Goal: Information Seeking & Learning: Learn about a topic

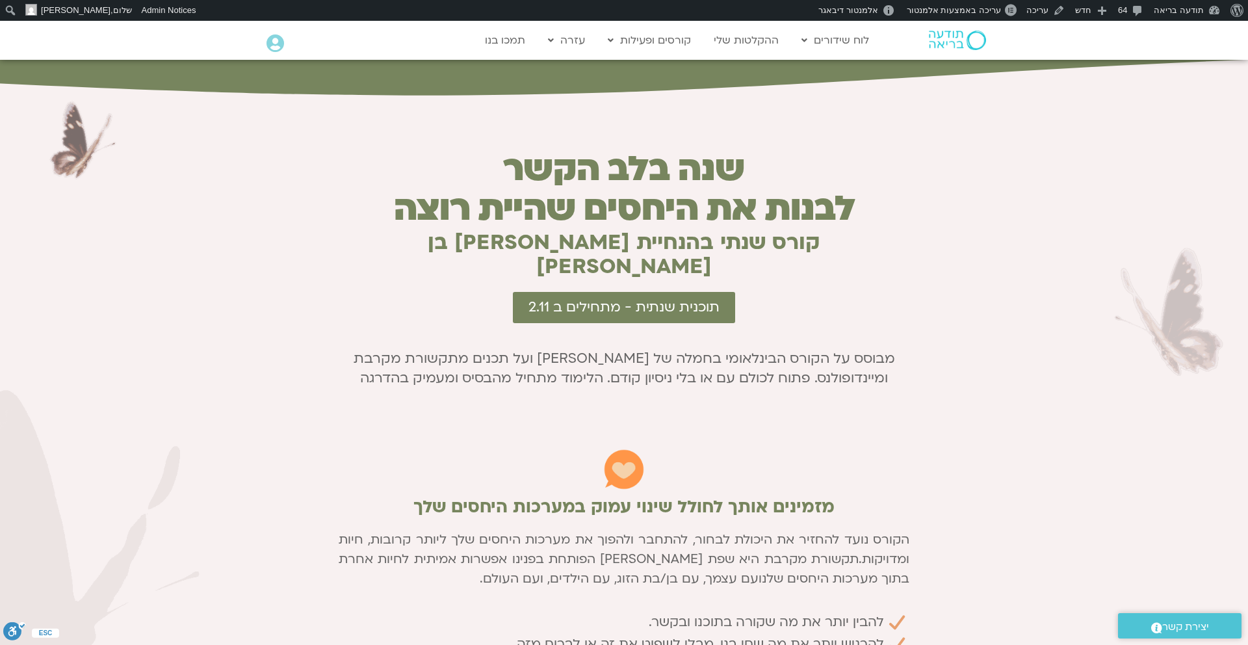
scroll to position [582, 0]
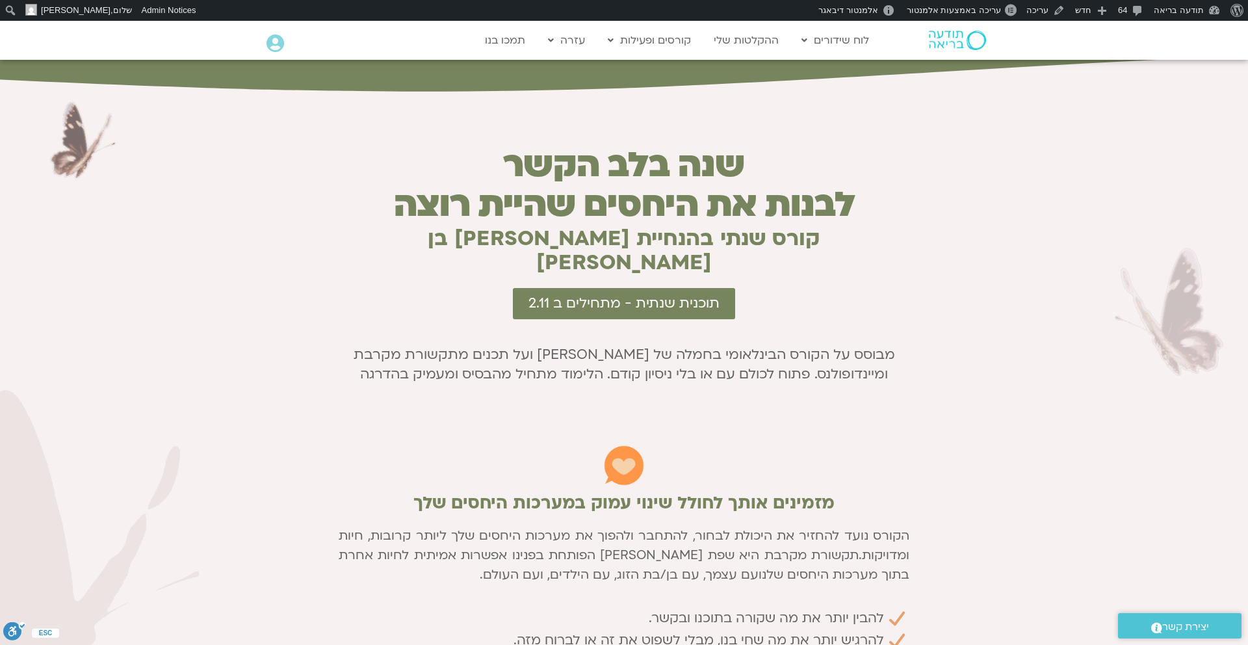
click at [763, 350] on div "מבוסס על הקורס הבינלאומי בחמלה של [PERSON_NAME] ועל תכנים מתקשורת מקרבת ומיינדו…" at bounding box center [624, 364] width 571 height 39
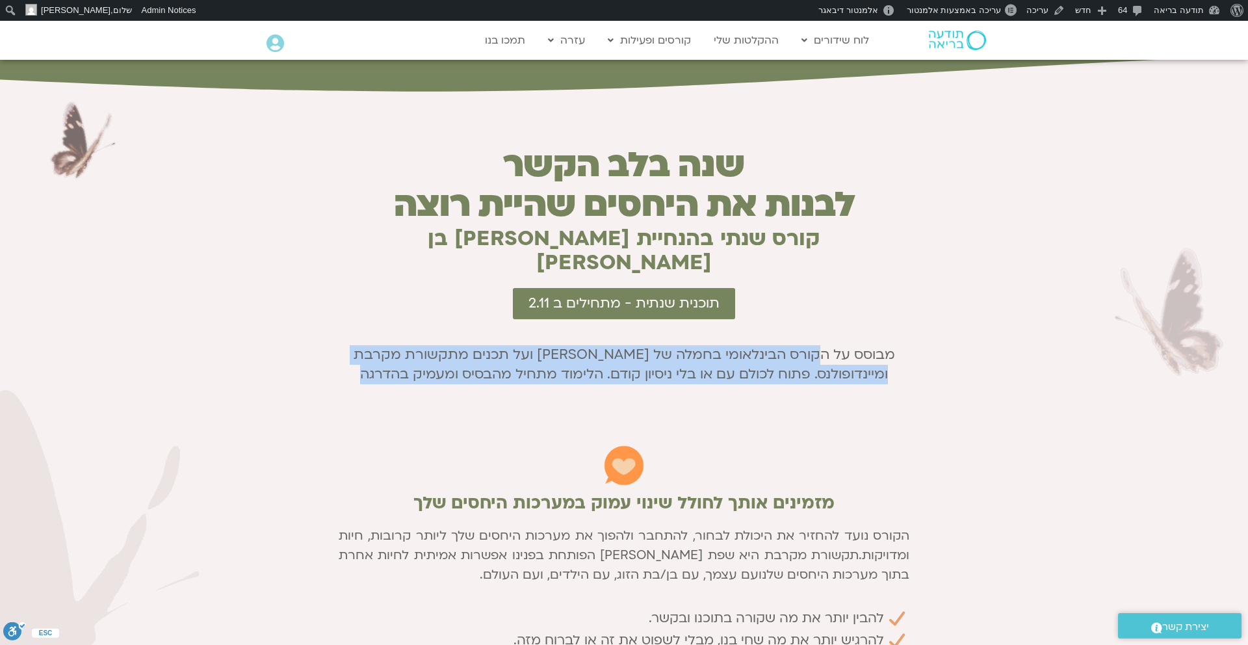
click at [763, 350] on div "מבוסס על הקורס הבינלאומי בחמלה של [PERSON_NAME] ועל תכנים מתקשורת מקרבת ומיינדו…" at bounding box center [624, 364] width 571 height 39
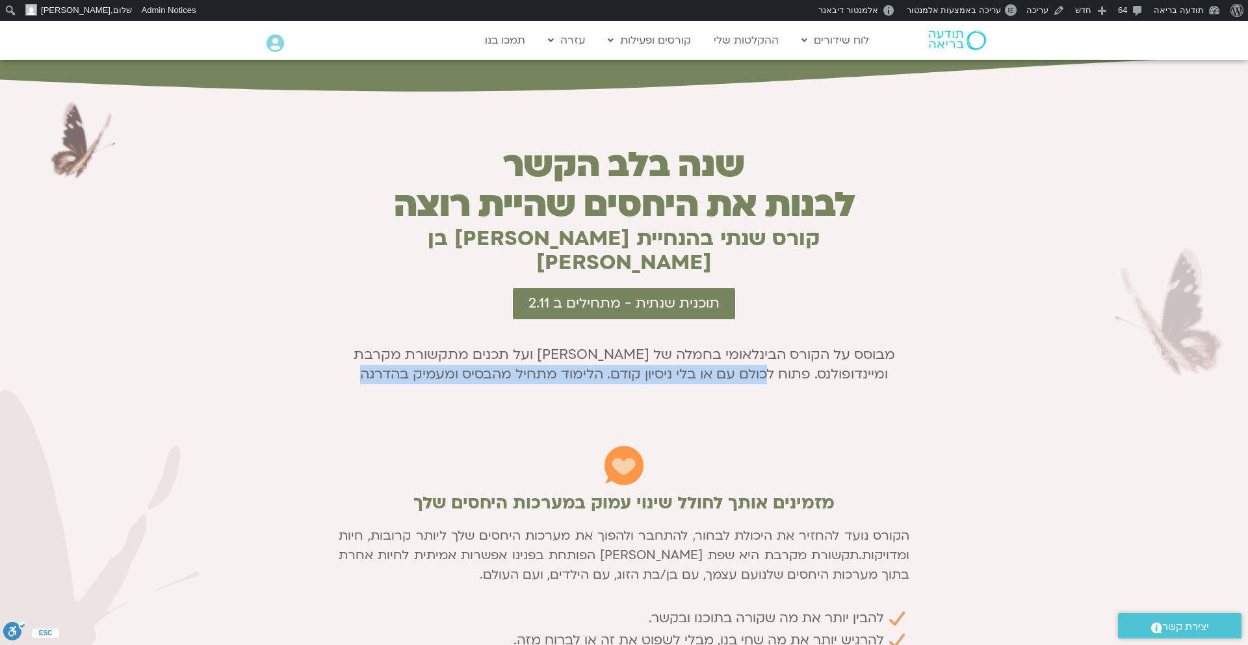
drag, startPoint x: 865, startPoint y: 349, endPoint x: 390, endPoint y: 361, distance: 475.3
click at [390, 361] on div "שנה בלב הקשר לבנות את היחסים שהיית רוצה קורס שנתי בהנחיית [PERSON_NAME] בן [PER…" at bounding box center [624, 495] width 584 height 712
copy div "פתוח לכולם עם או בלי ניסיון קודם. הלימוד מתחיל מהבסיס ומעמיק בהדרגה"
click at [599, 356] on div "מבוסס על הקורס הבינלאומי בחמלה של [PERSON_NAME] ועל תכנים מתקשורת מקרבת ומיינדו…" at bounding box center [624, 364] width 571 height 39
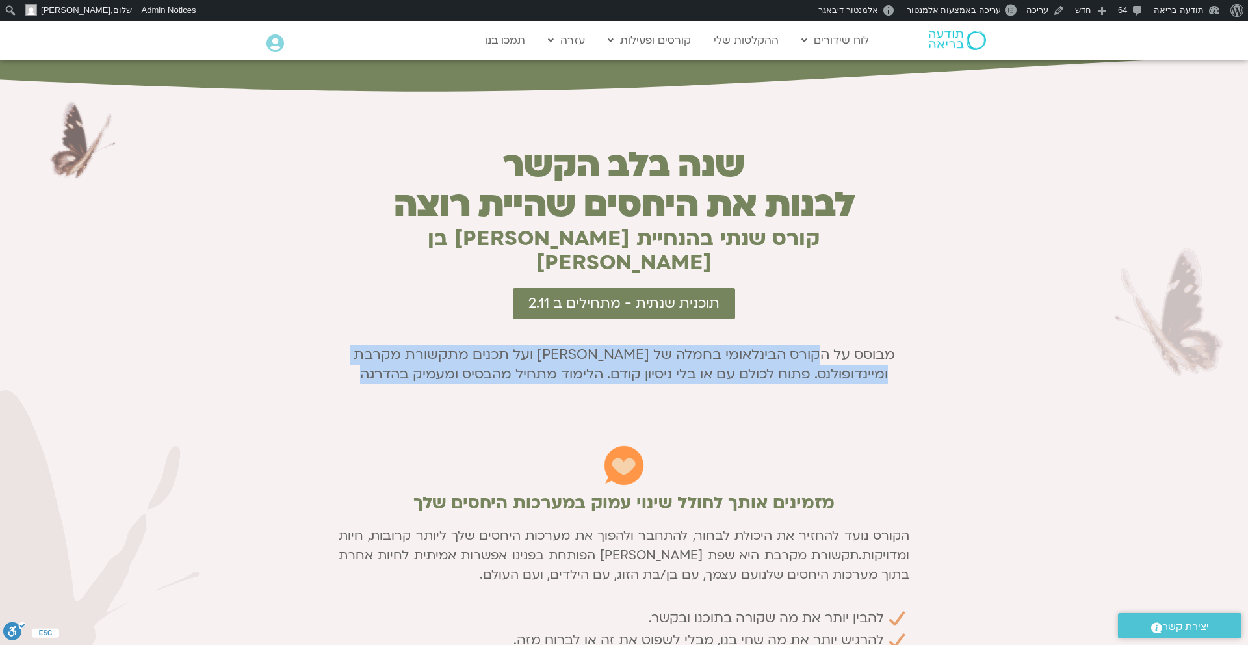
click at [599, 356] on div "מבוסס על הקורס הבינלאומי בחמלה של [PERSON_NAME] ועל תכנים מתקשורת מקרבת ומיינדו…" at bounding box center [624, 364] width 571 height 39
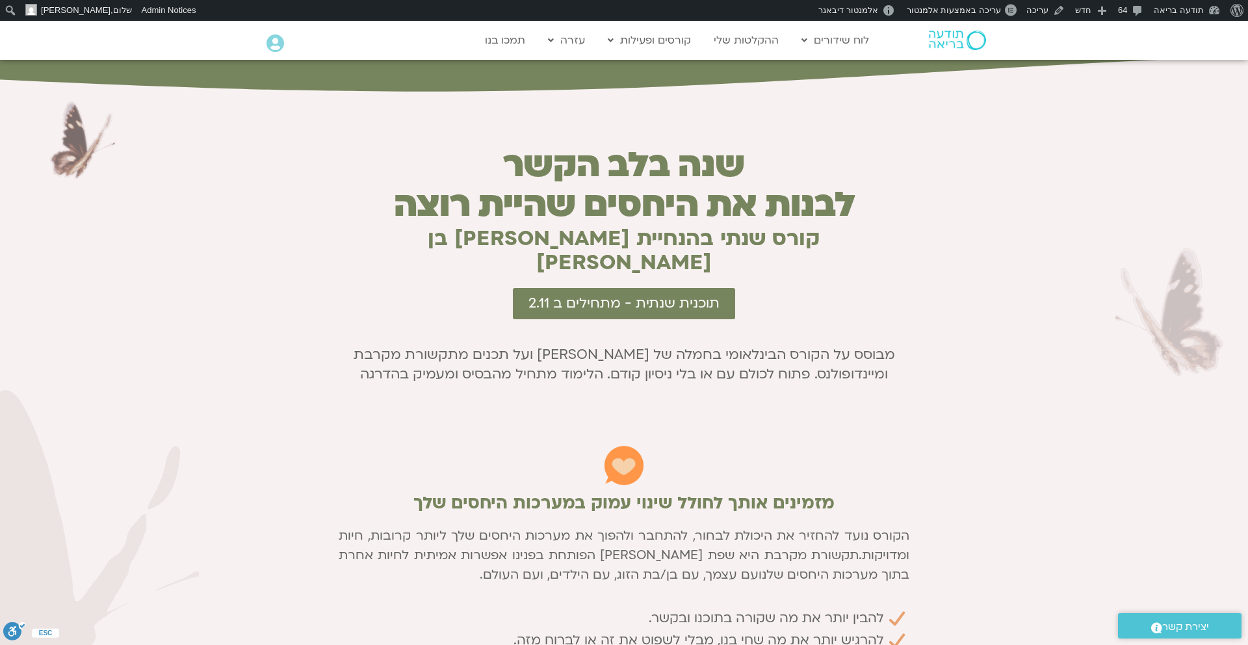
drag, startPoint x: 400, startPoint y: 350, endPoint x: 851, endPoint y: 356, distance: 450.5
click at [851, 356] on div "מבוסס על הקורס הבינלאומי בחמלה של [PERSON_NAME] ועל תכנים מתקשורת מקרבת ומיינדו…" at bounding box center [624, 364] width 571 height 39
copy div "פתוח לכולם עם או בלי ניסיון קודם. הלימוד מתחיל מהבסיס ומעמיק בהדרגה"
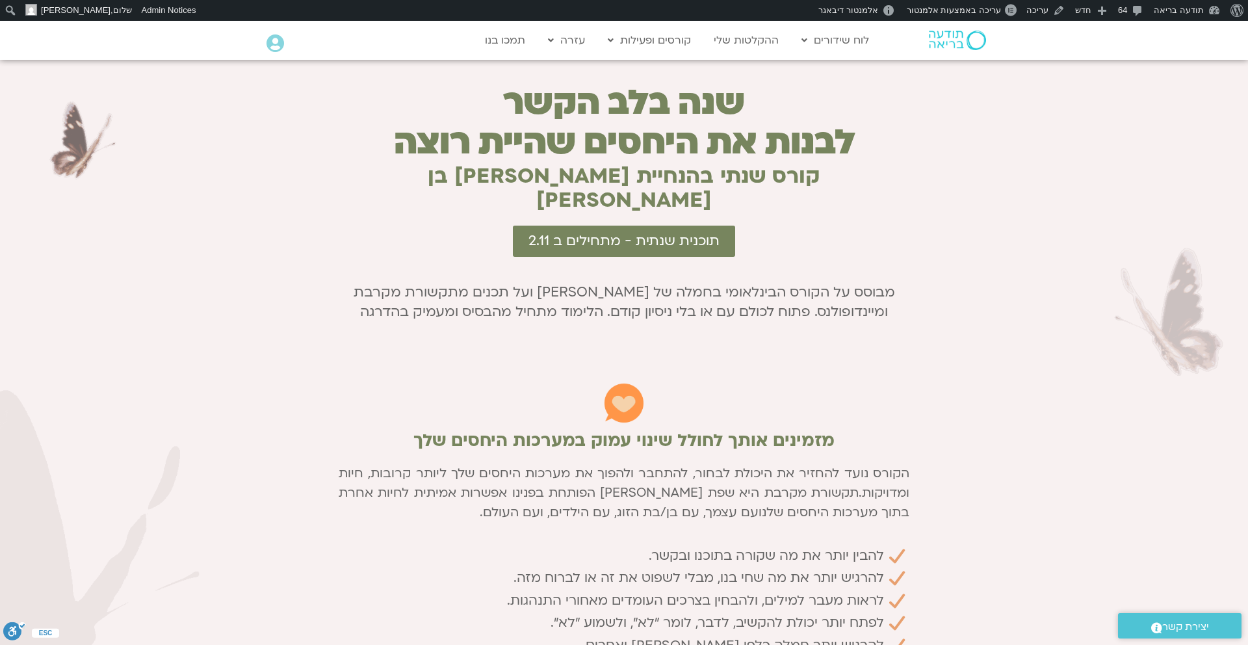
scroll to position [623, 0]
